Goal: Navigation & Orientation: Find specific page/section

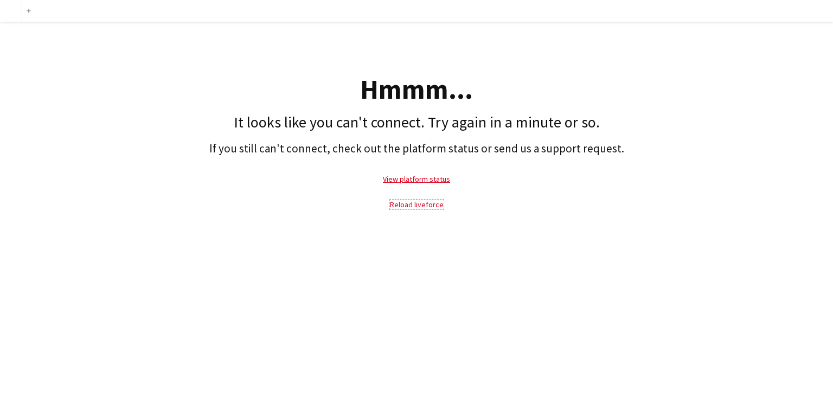
click at [408, 206] on link "Reload liveforce" at bounding box center [417, 205] width 54 height 10
